Goal: Book appointment/travel/reservation

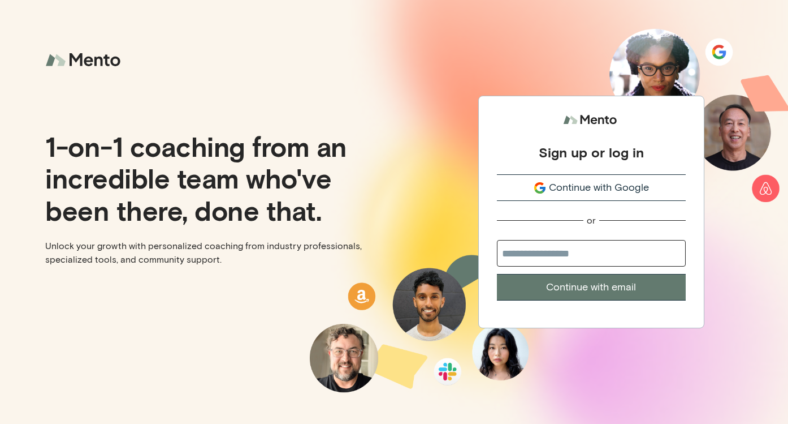
click at [535, 256] on input "email" at bounding box center [591, 253] width 189 height 27
type input "**********"
click at [564, 288] on button "Continue with email" at bounding box center [591, 287] width 189 height 27
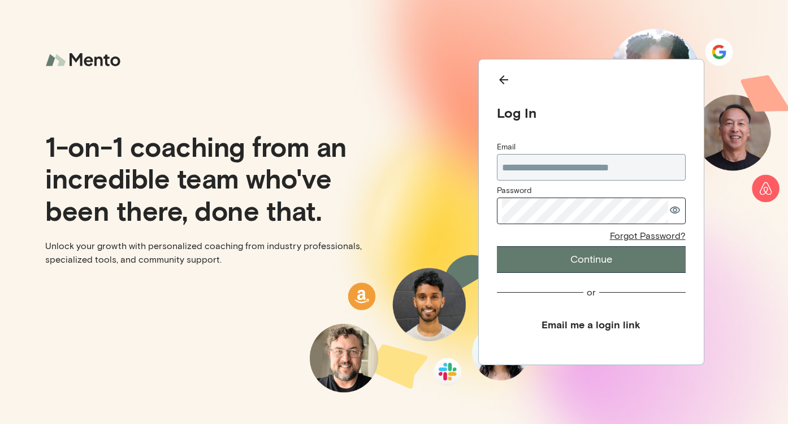
click at [0, 423] on com-1password-button at bounding box center [0, 424] width 0 height 0
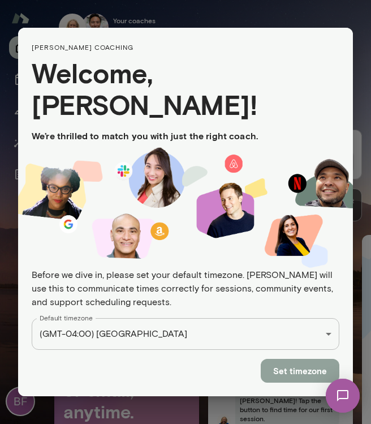
click at [291, 359] on button "Set timezone" at bounding box center [300, 371] width 79 height 24
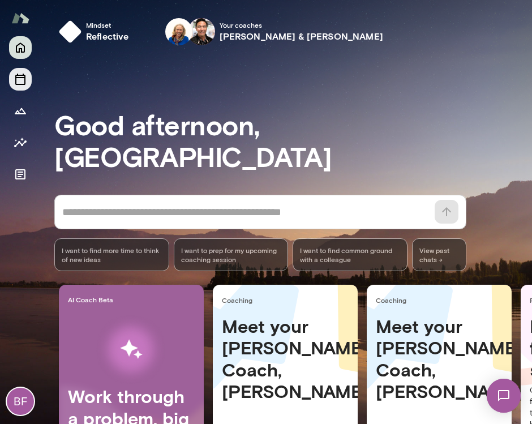
click at [19, 74] on icon "Sessions" at bounding box center [21, 79] width 14 height 14
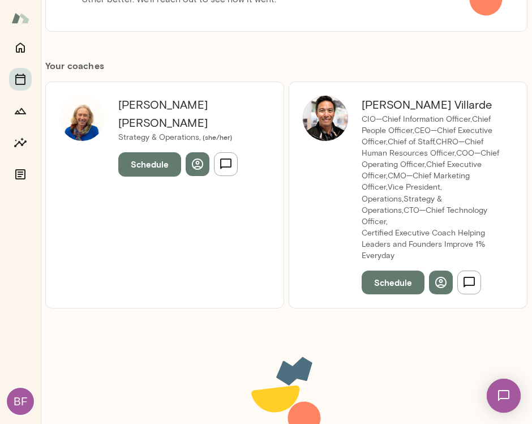
scroll to position [198, 0]
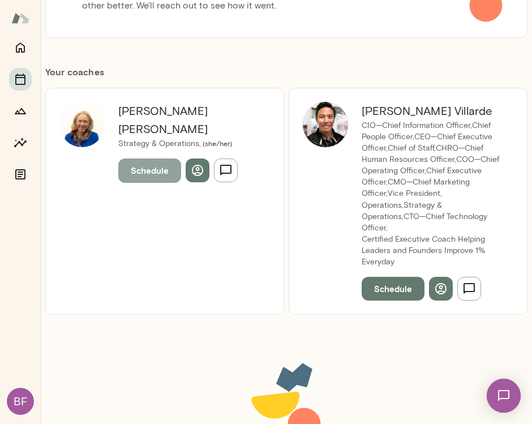
click at [156, 158] on button "Schedule" at bounding box center [149, 170] width 63 height 24
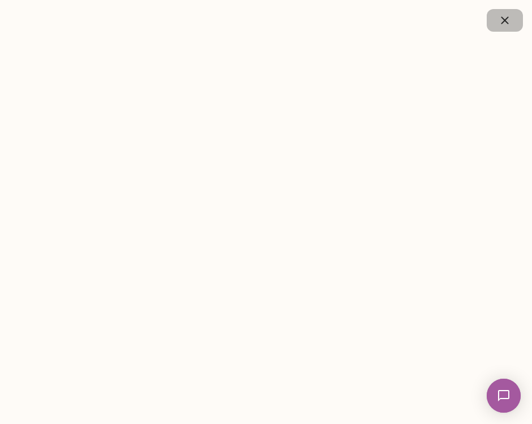
click at [512, 17] on button "button" at bounding box center [504, 20] width 36 height 23
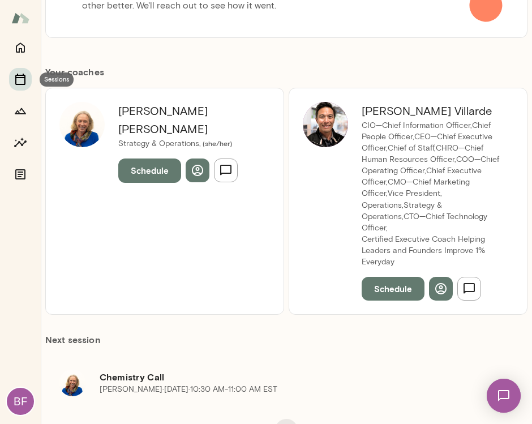
click at [16, 74] on icon "Sessions" at bounding box center [21, 79] width 14 height 14
click at [391, 277] on button "Schedule" at bounding box center [392, 289] width 63 height 24
